Goal: Ask a question

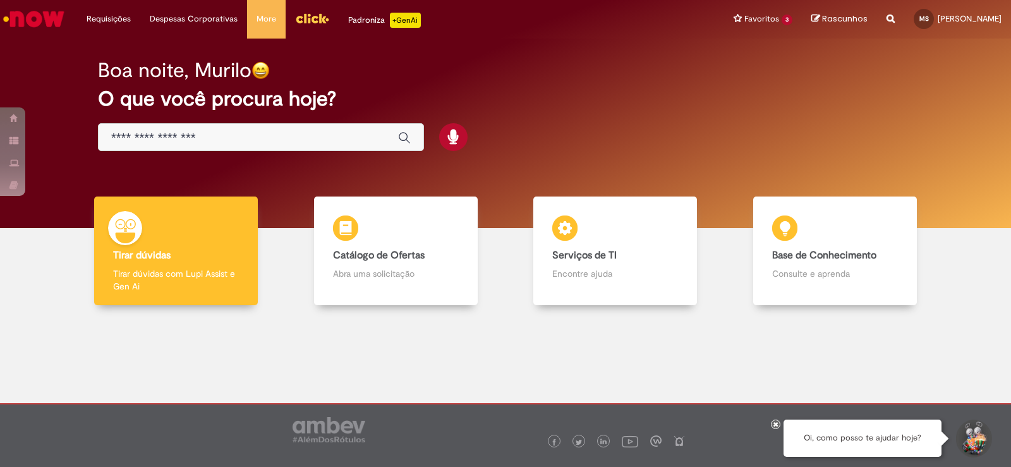
click at [362, 134] on input "Basta digitar aqui" at bounding box center [248, 138] width 274 height 15
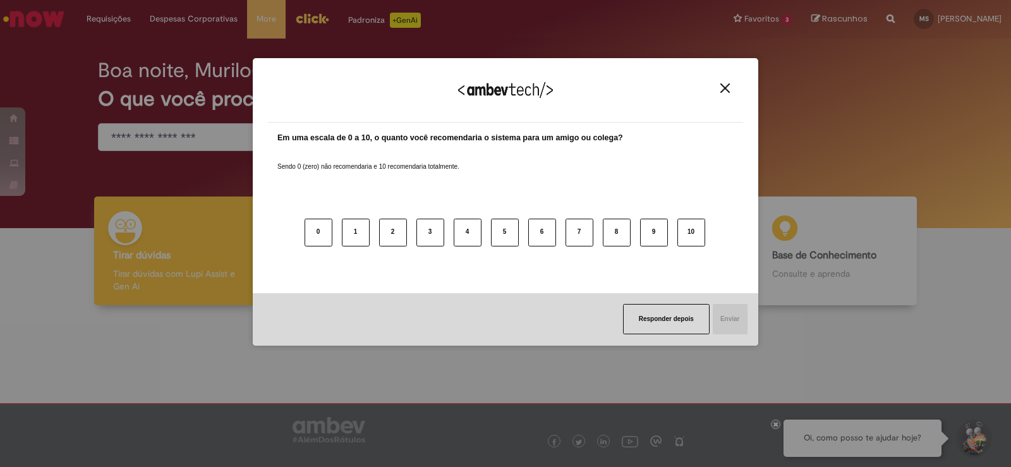
click at [665, 335] on div "Responder depois Enviar" at bounding box center [506, 319] width 506 height 52
click at [664, 332] on button "Responder depois" at bounding box center [666, 319] width 87 height 30
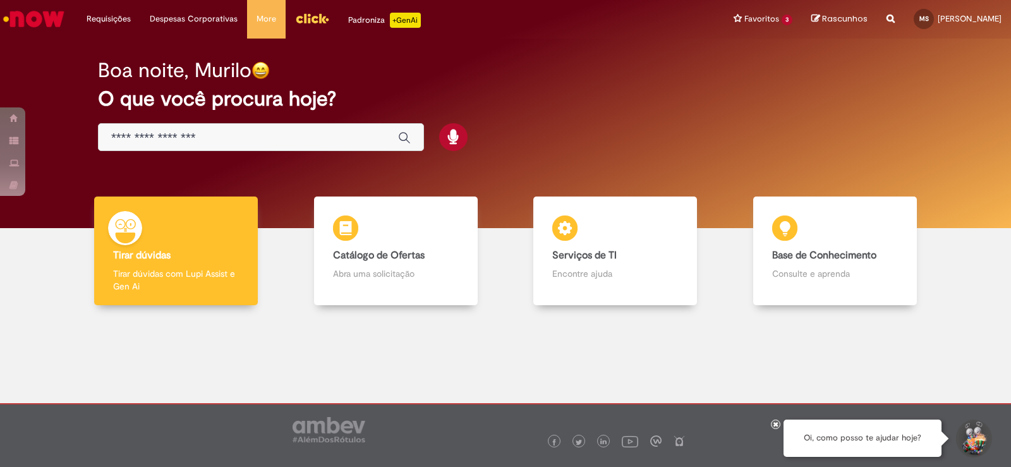
click at [293, 145] on div "Global" at bounding box center [261, 137] width 326 height 28
click at [271, 138] on input "Basta digitar aqui" at bounding box center [248, 138] width 274 height 15
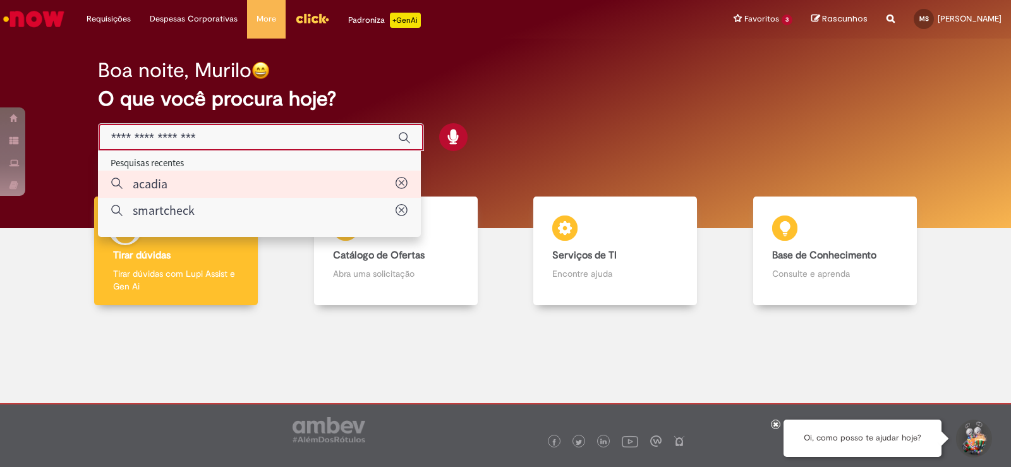
type input "******"
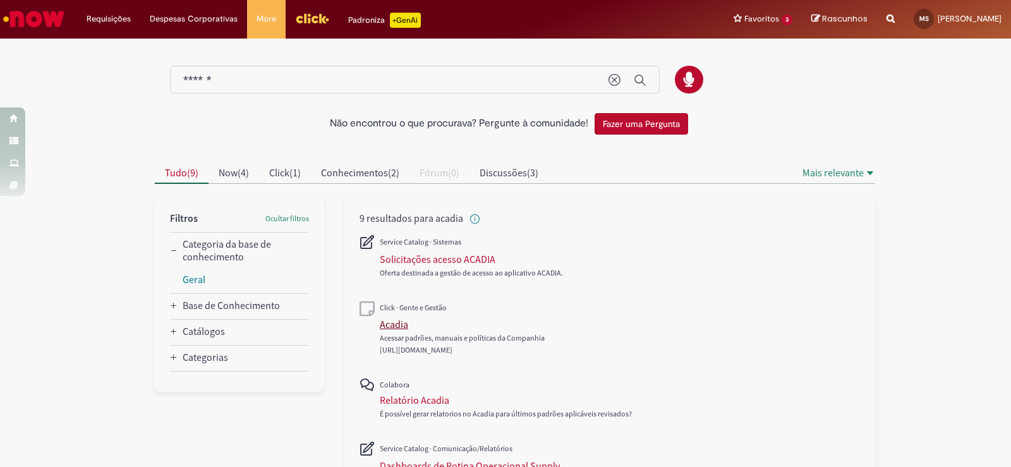
click at [398, 323] on div "Acadia" at bounding box center [394, 324] width 28 height 13
